Goal: Information Seeking & Learning: Learn about a topic

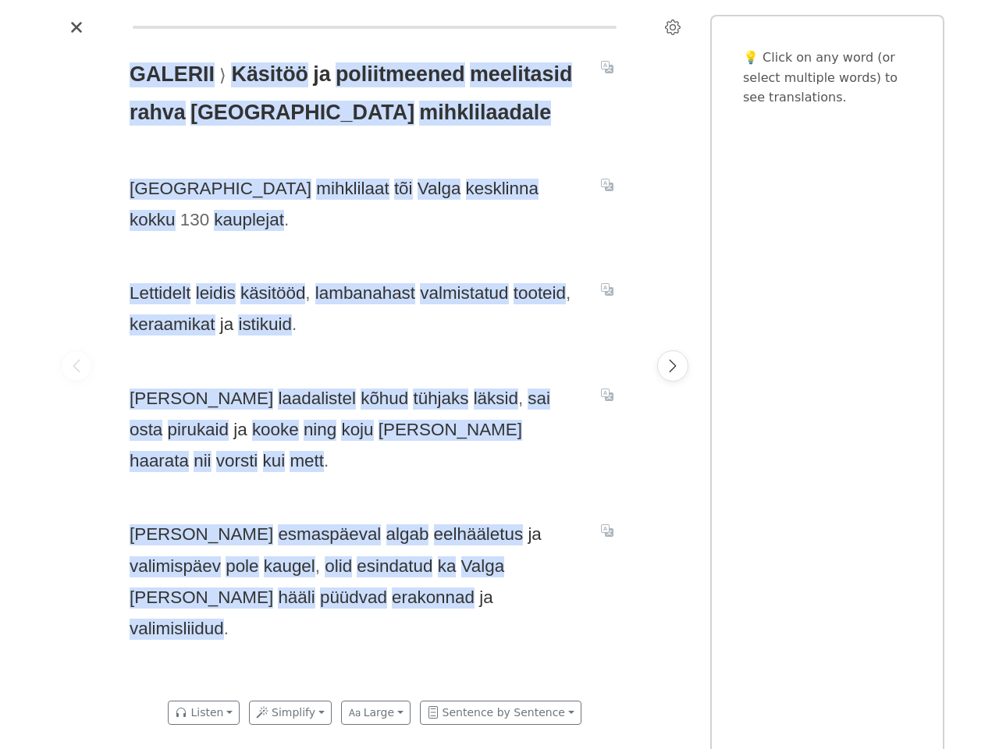
click at [672, 27] on icon "Settings" at bounding box center [673, 28] width 16 height 16
click at [390, 75] on span "poliitmeened" at bounding box center [399, 74] width 129 height 25
click at [511, 75] on span "meelitasid" at bounding box center [521, 74] width 102 height 25
click at [157, 113] on span "rahva" at bounding box center [157, 113] width 56 height 25
click at [229, 113] on span "[GEOGRAPHIC_DATA]" at bounding box center [302, 113] width 224 height 25
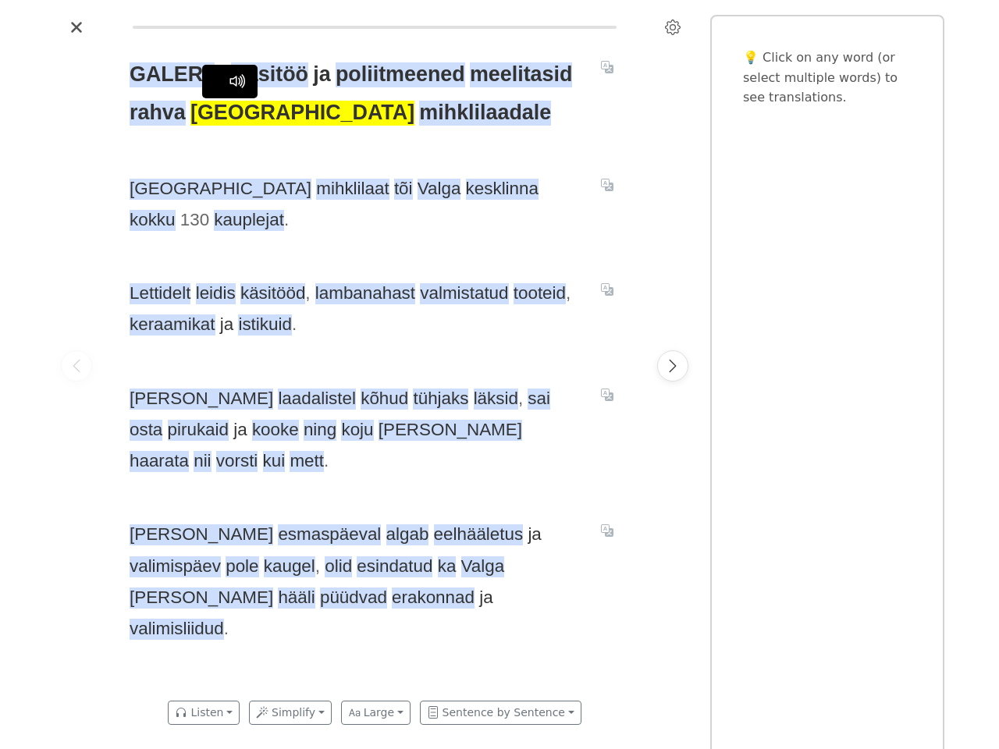
click at [419, 113] on span "mihklilaadale" at bounding box center [485, 113] width 132 height 25
